Goal: Task Accomplishment & Management: Manage account settings

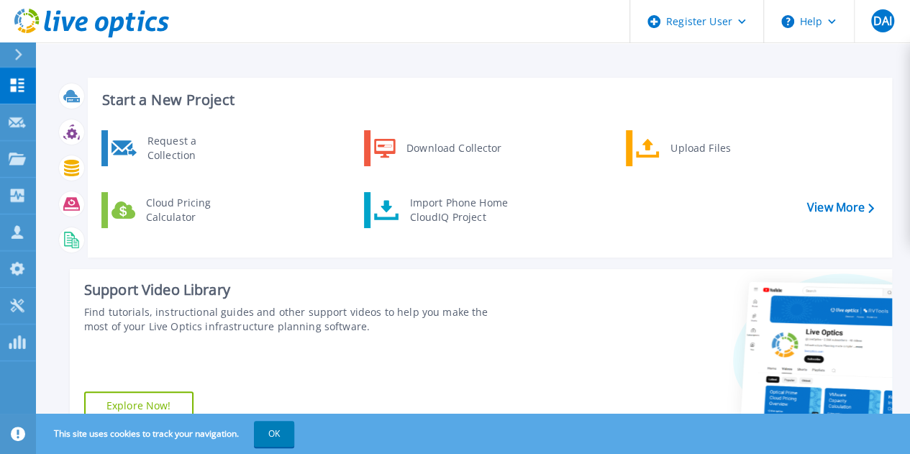
click at [22, 56] on icon at bounding box center [18, 55] width 8 height 12
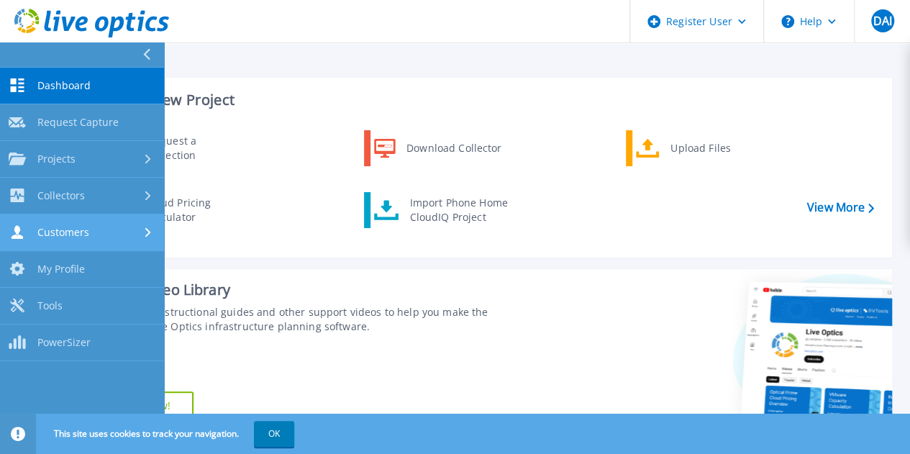
click at [96, 233] on div "Customers" at bounding box center [82, 232] width 147 height 14
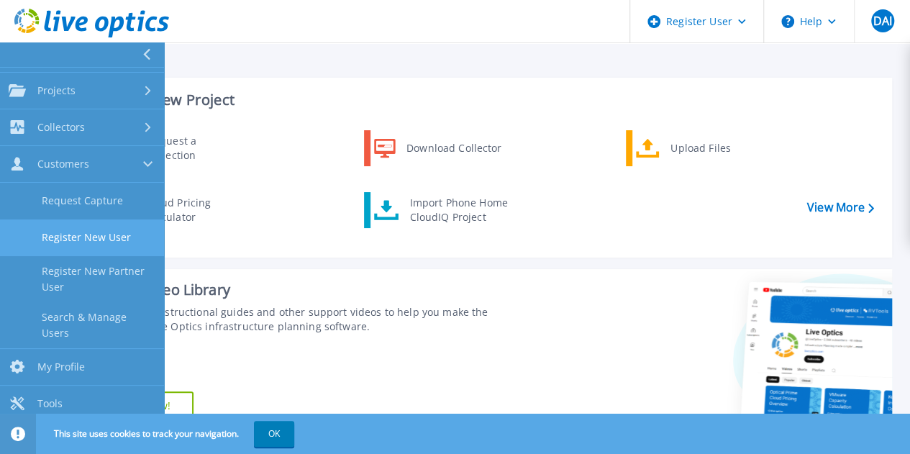
scroll to position [71, 0]
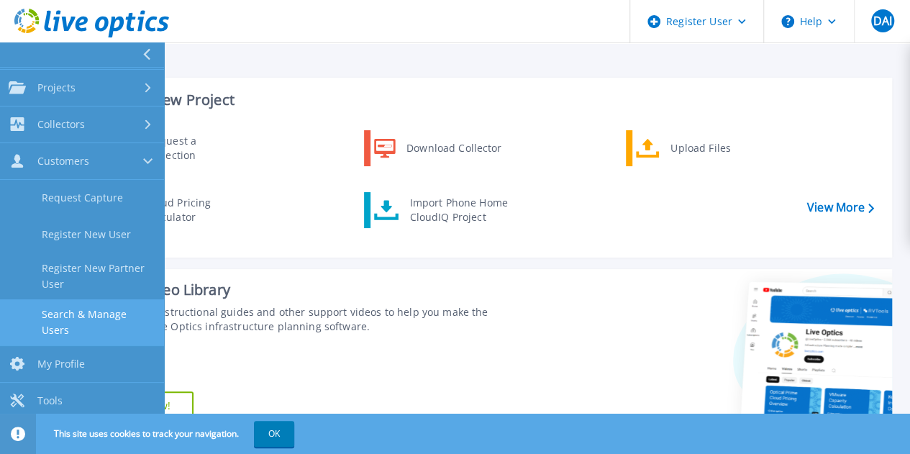
click at [106, 312] on link "Search & Manage Users" at bounding box center [82, 322] width 164 height 46
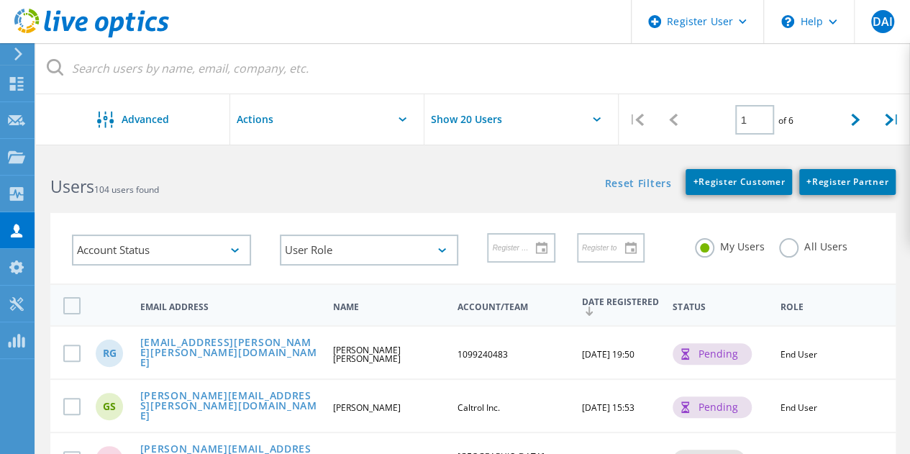
click at [783, 250] on label "All Users" at bounding box center [813, 245] width 68 height 14
click at [0, 0] on input "All Users" at bounding box center [0, 0] width 0 height 0
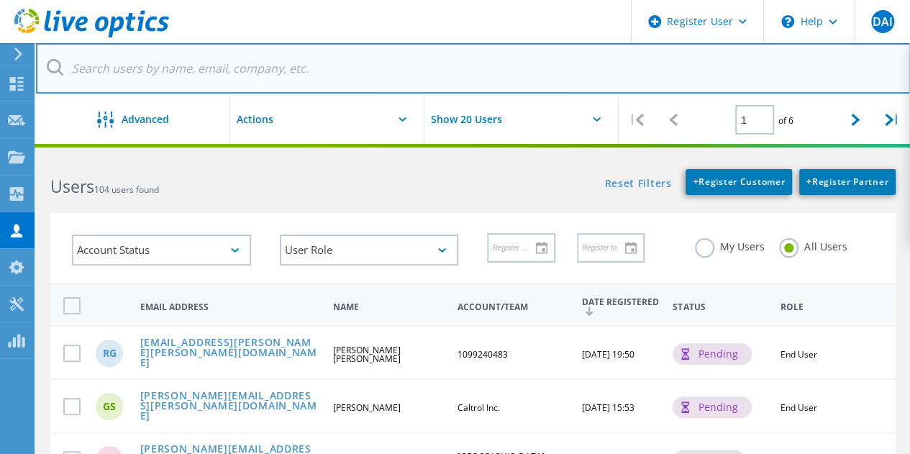
click at [255, 71] on input "text" at bounding box center [473, 68] width 875 height 50
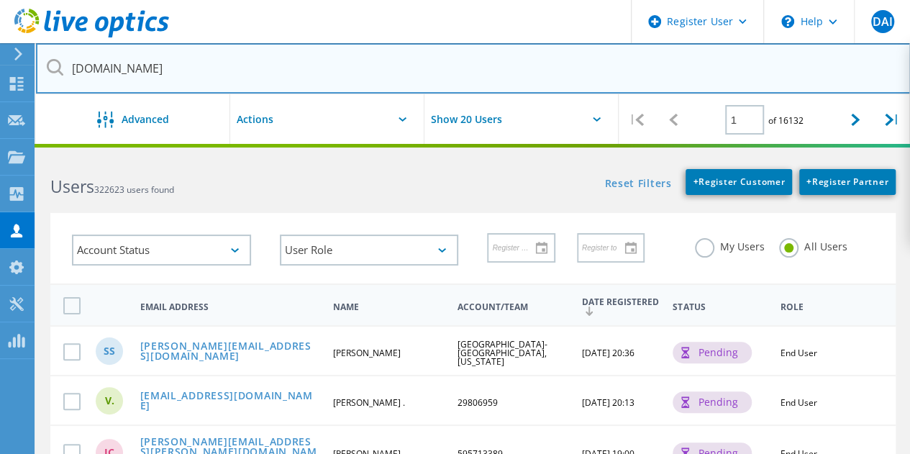
type input "[DOMAIN_NAME]"
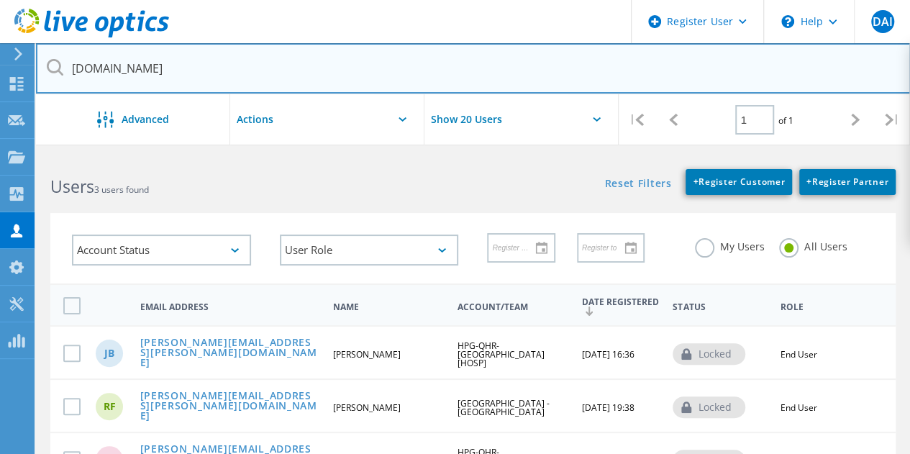
scroll to position [90, 0]
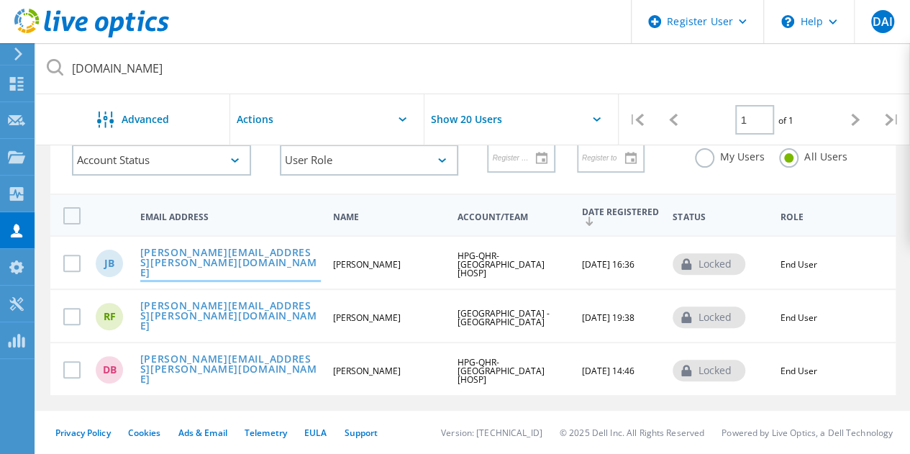
click at [232, 264] on link "[PERSON_NAME][EMAIL_ADDRESS][PERSON_NAME][DOMAIN_NAME]" at bounding box center [230, 263] width 181 height 32
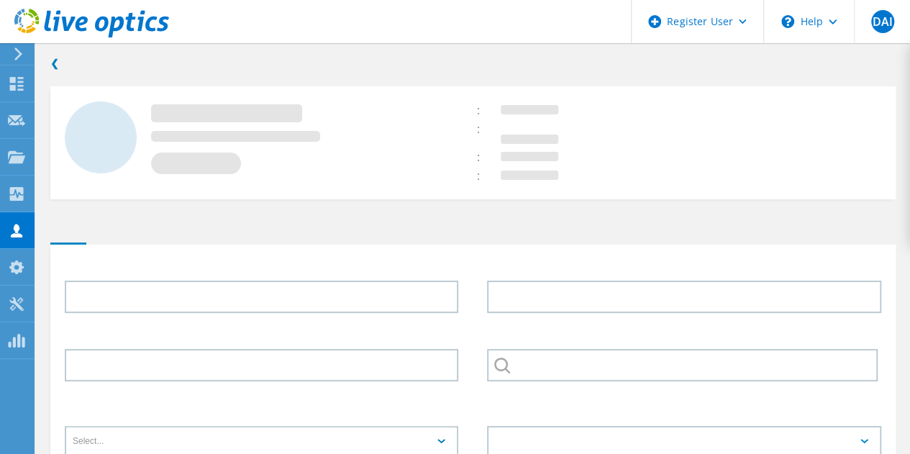
type input "[PERSON_NAME]"
type input "HPG-QHR-[GEOGRAPHIC_DATA] [HOSP]"
type input "English"
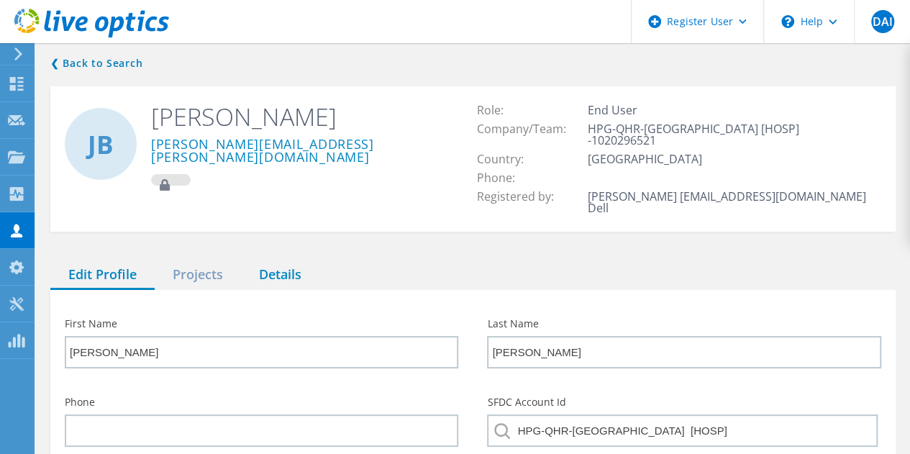
click at [283, 262] on div "Details" at bounding box center [280, 274] width 78 height 29
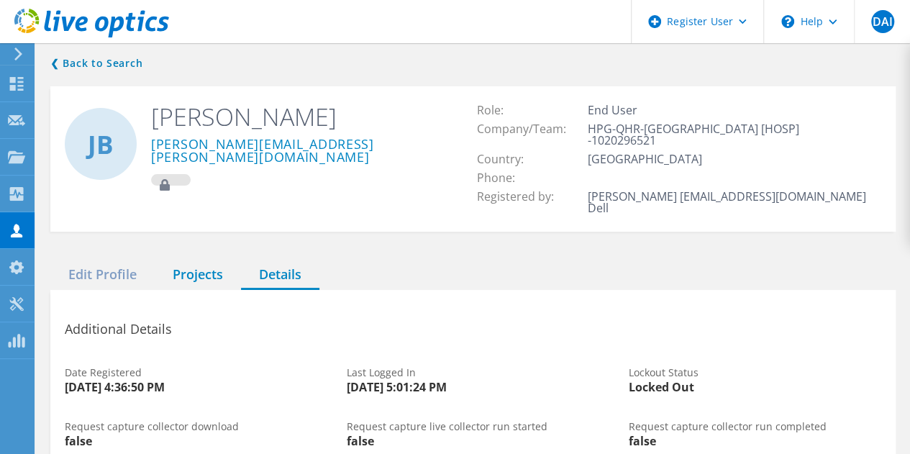
click at [206, 263] on div "Projects" at bounding box center [198, 274] width 86 height 29
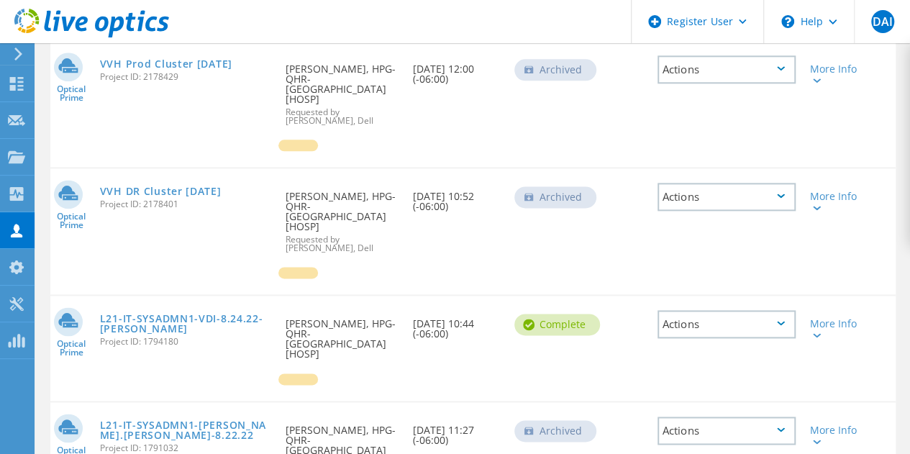
scroll to position [847, 0]
